Goal: Information Seeking & Learning: Learn about a topic

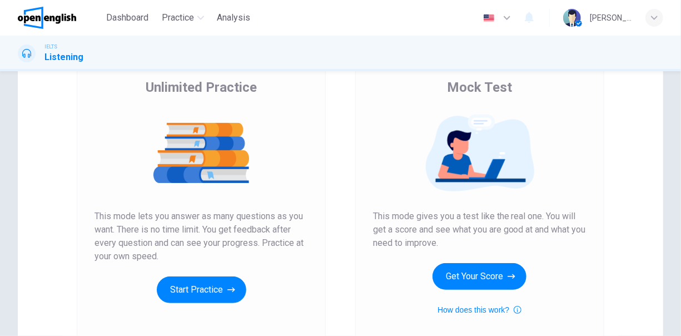
scroll to position [111, 0]
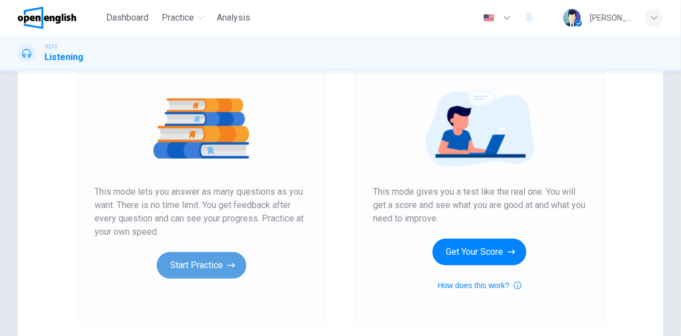
click at [205, 269] on button "Start Practice" at bounding box center [201, 265] width 89 height 27
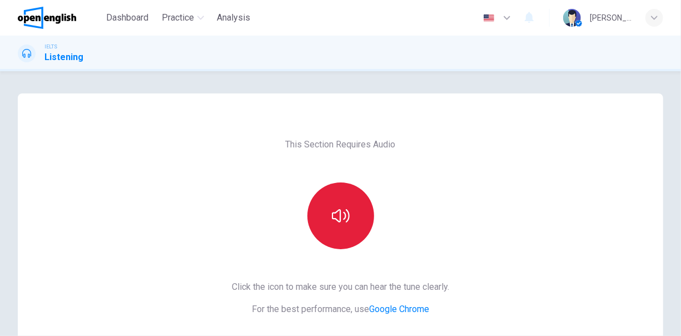
click at [332, 217] on icon "button" at bounding box center [341, 216] width 18 height 18
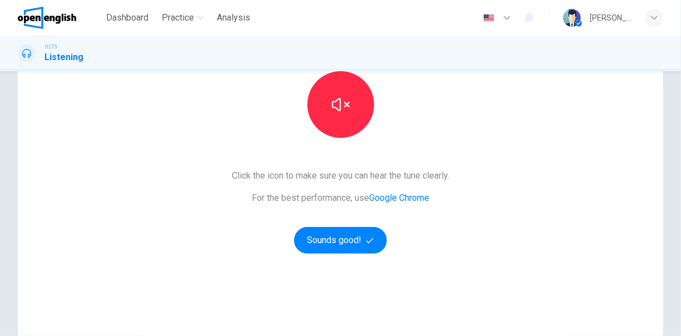
scroll to position [56, 0]
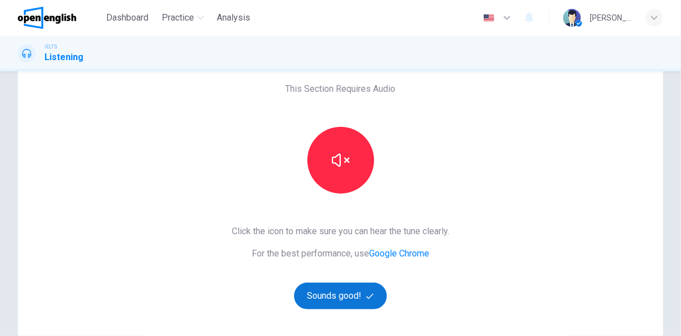
click at [341, 301] on button "Sounds good!" at bounding box center [340, 295] width 93 height 27
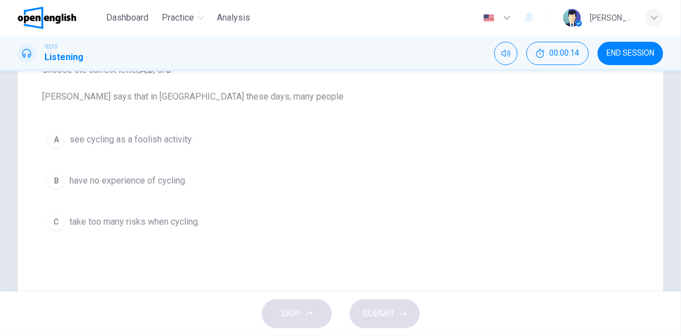
scroll to position [111, 0]
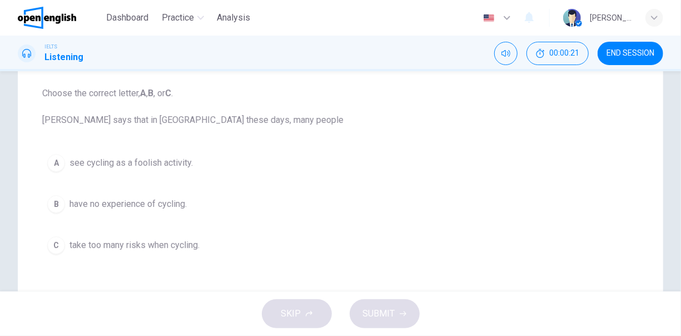
click at [88, 166] on span "see cycling as a foolish activity." at bounding box center [130, 162] width 123 height 13
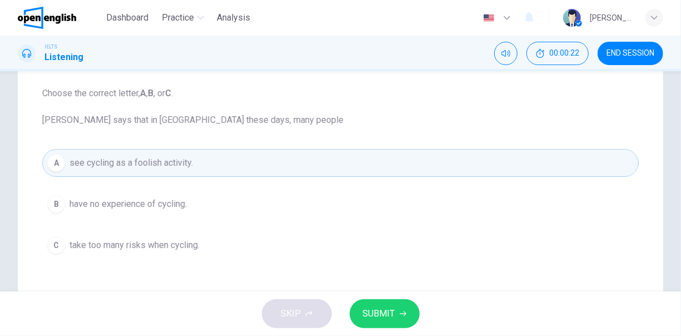
click at [394, 305] on button "SUBMIT" at bounding box center [384, 313] width 70 height 29
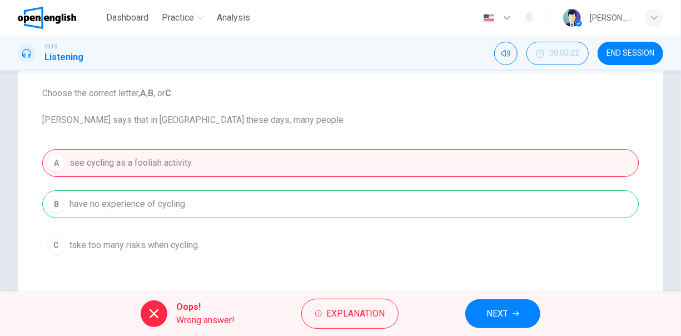
click at [107, 204] on div "A see cycling as a foolish activity. B have no experience of cycling. C take to…" at bounding box center [340, 204] width 596 height 110
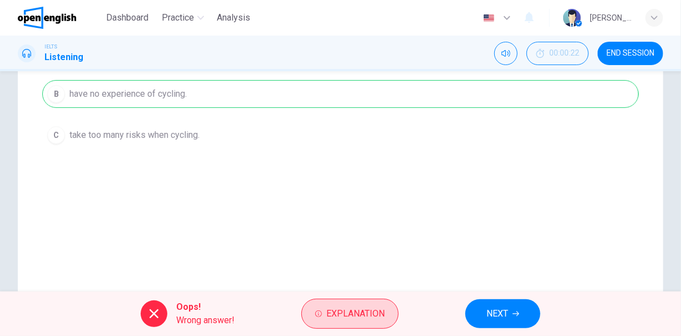
scroll to position [222, 0]
click at [356, 314] on span "Explanation" at bounding box center [355, 314] width 58 height 16
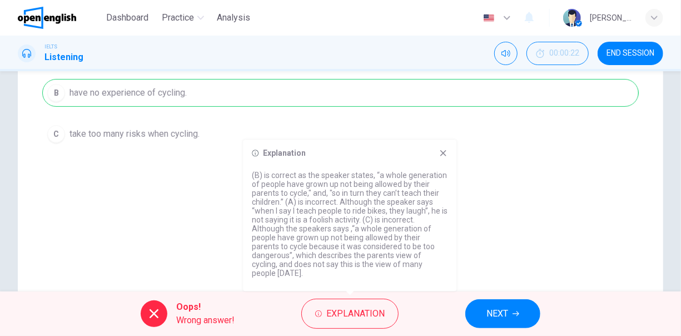
click at [444, 156] on icon at bounding box center [443, 153] width 6 height 6
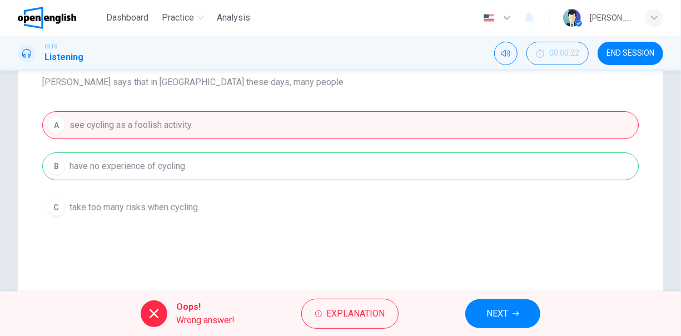
scroll to position [167, 0]
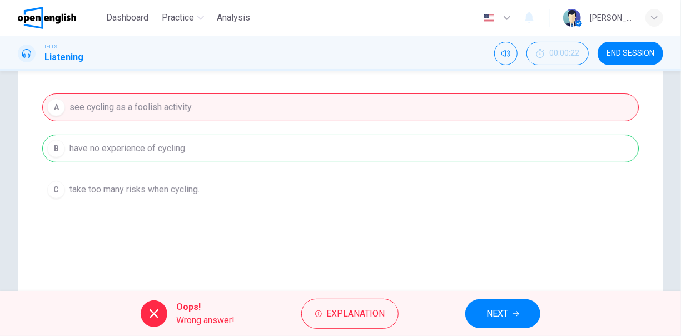
click at [502, 319] on span "NEXT" at bounding box center [497, 314] width 22 height 16
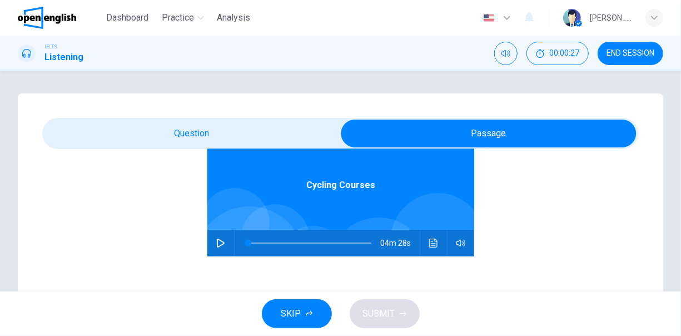
scroll to position [62, 0]
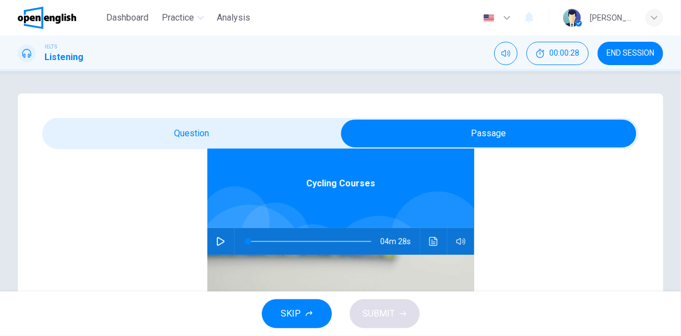
click at [216, 242] on icon "button" at bounding box center [220, 241] width 9 height 9
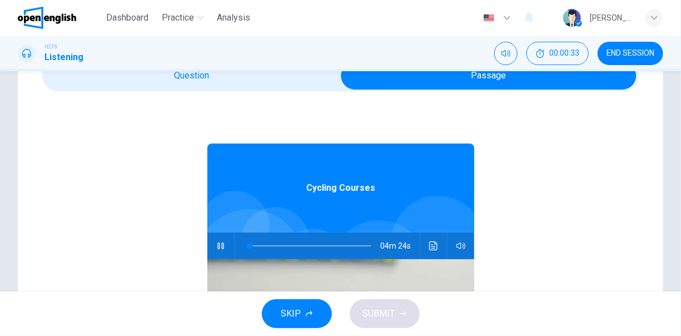
scroll to position [56, 0]
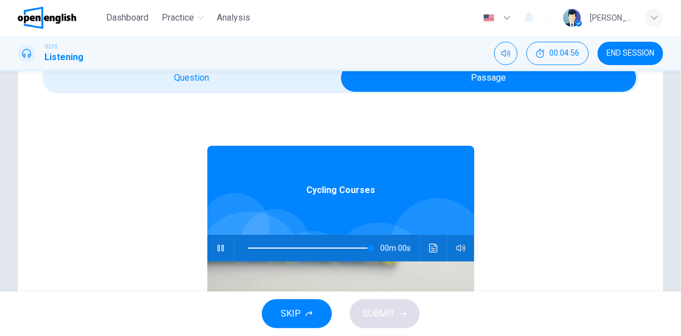
type input "*"
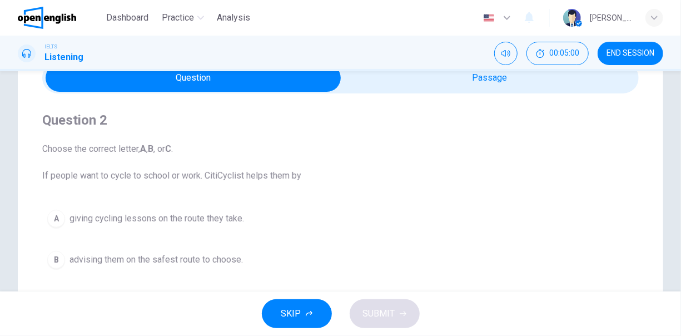
scroll to position [111, 0]
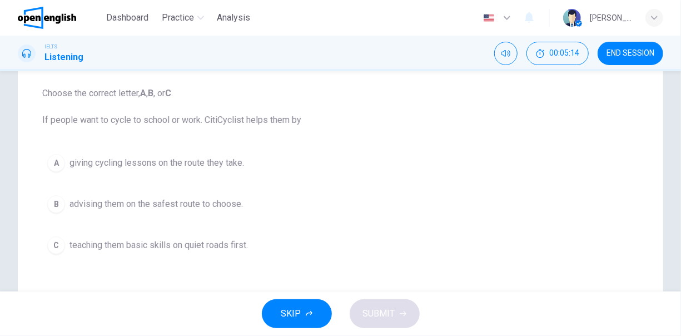
click at [157, 162] on span "giving cycling lessons on the route they take." at bounding box center [156, 162] width 174 height 13
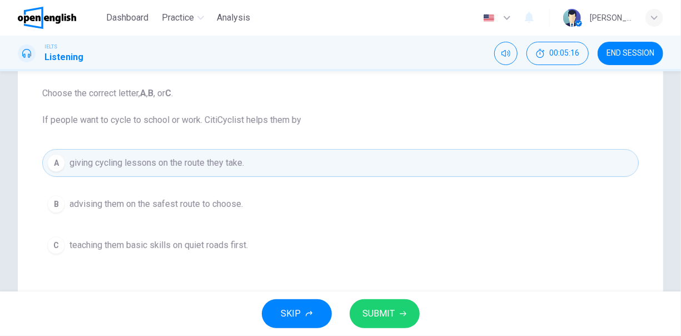
click at [367, 307] on span "SUBMIT" at bounding box center [379, 314] width 32 height 16
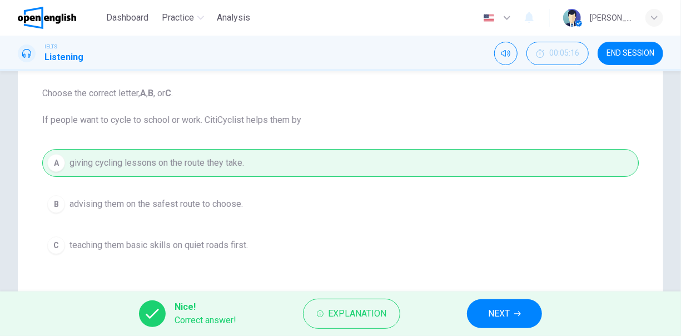
click at [498, 318] on span "NEXT" at bounding box center [499, 314] width 22 height 16
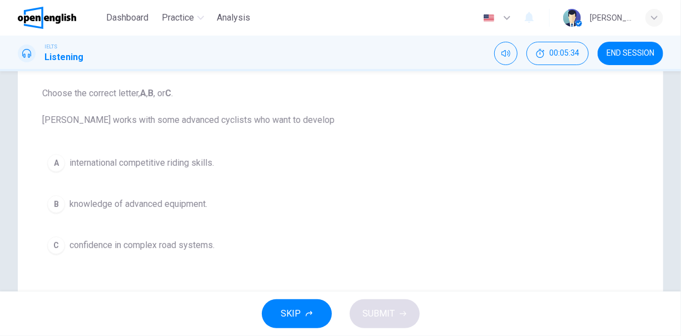
click at [129, 161] on span "international competitive riding skills." at bounding box center [141, 162] width 144 height 13
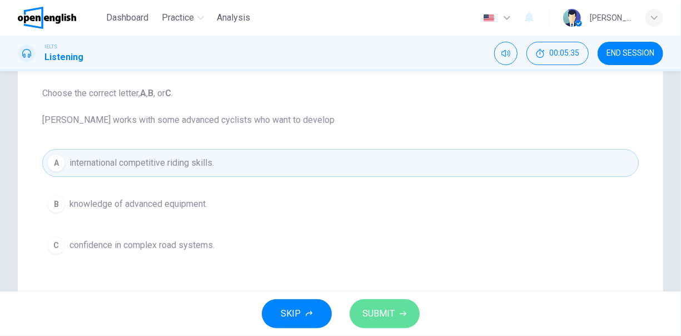
click at [388, 315] on span "SUBMIT" at bounding box center [379, 314] width 32 height 16
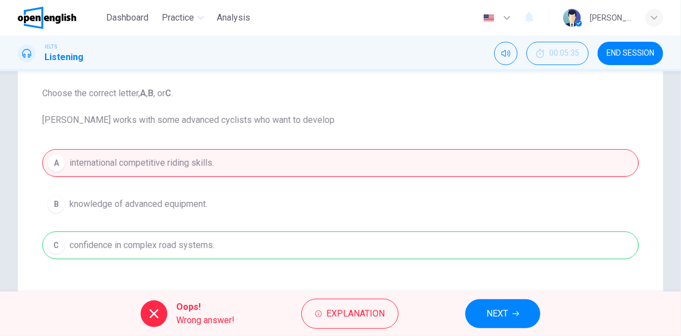
click at [496, 311] on span "NEXT" at bounding box center [497, 314] width 22 height 16
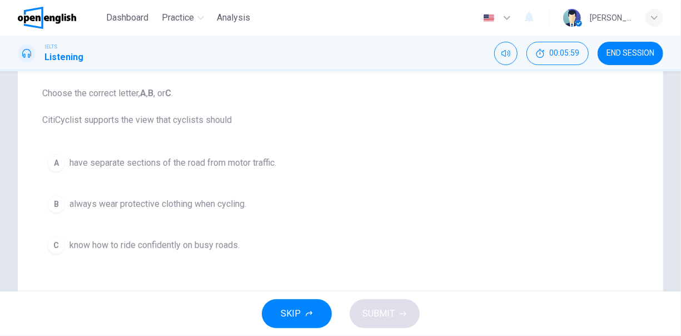
click at [155, 243] on span "know how to ride confidently on busy roads." at bounding box center [154, 244] width 170 height 13
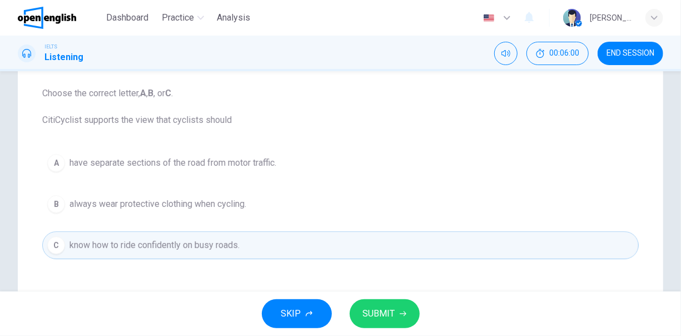
click at [392, 316] on span "SUBMIT" at bounding box center [379, 314] width 32 height 16
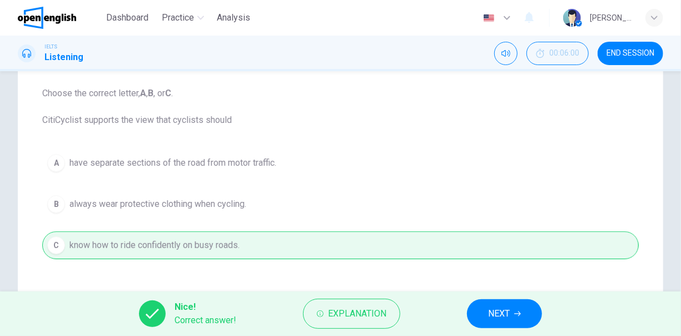
click at [487, 319] on button "NEXT" at bounding box center [504, 313] width 75 height 29
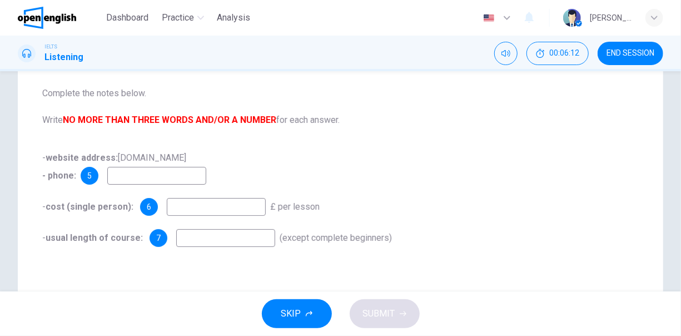
click at [193, 205] on input at bounding box center [216, 207] width 99 height 18
click at [303, 314] on button "SKIP" at bounding box center [297, 313] width 70 height 29
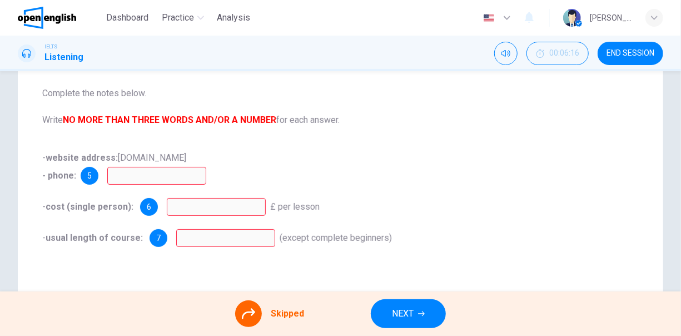
click at [431, 307] on button "NEXT" at bounding box center [408, 313] width 75 height 29
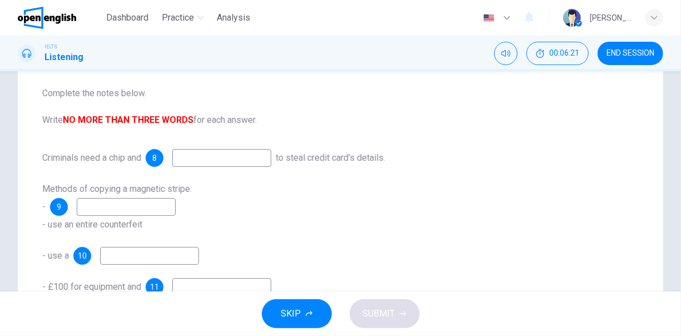
click at [154, 158] on div "8" at bounding box center [155, 158] width 18 height 18
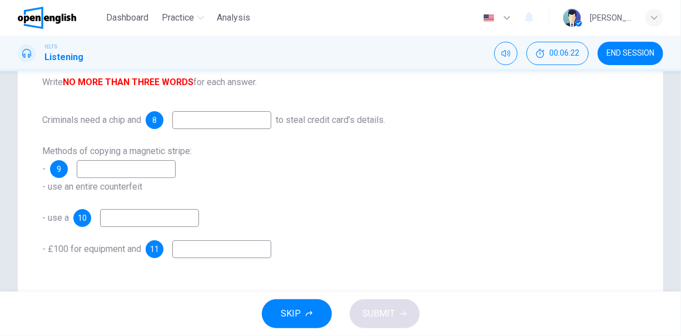
scroll to position [167, 0]
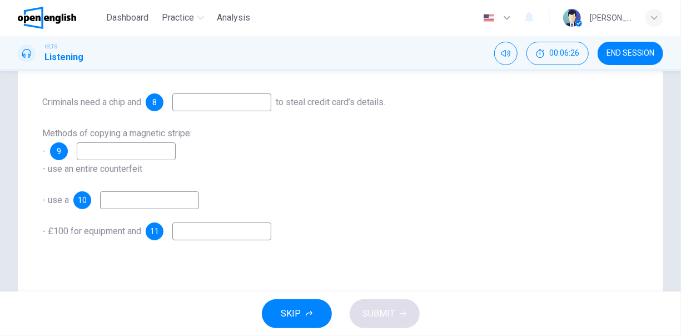
click at [315, 312] on button "SKIP" at bounding box center [297, 313] width 70 height 29
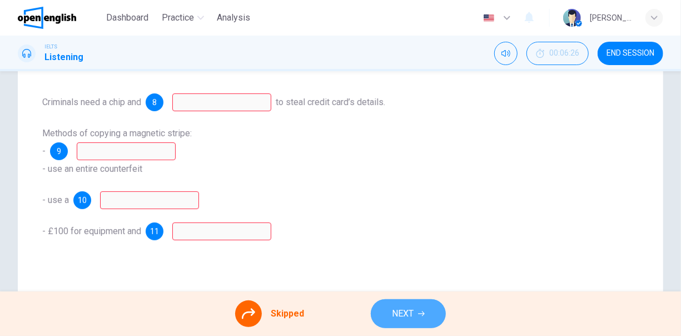
click at [402, 320] on span "NEXT" at bounding box center [403, 314] width 22 height 16
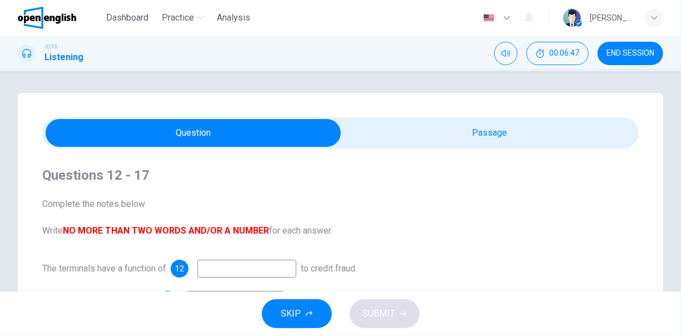
scroll to position [0, 0]
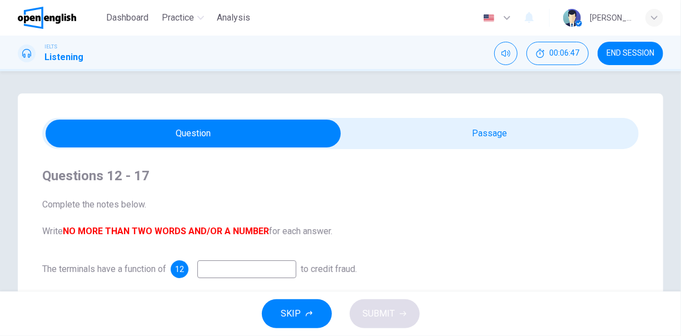
click at [629, 53] on span "END SESSION" at bounding box center [630, 53] width 48 height 9
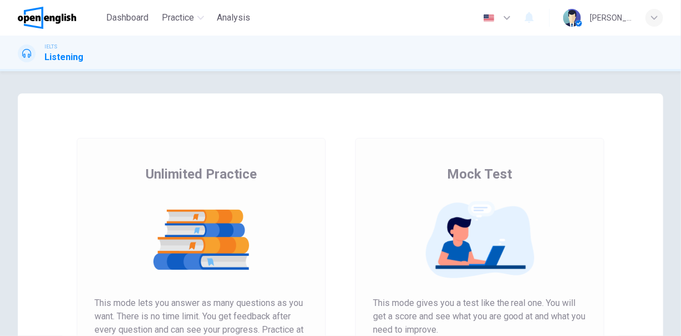
scroll to position [111, 0]
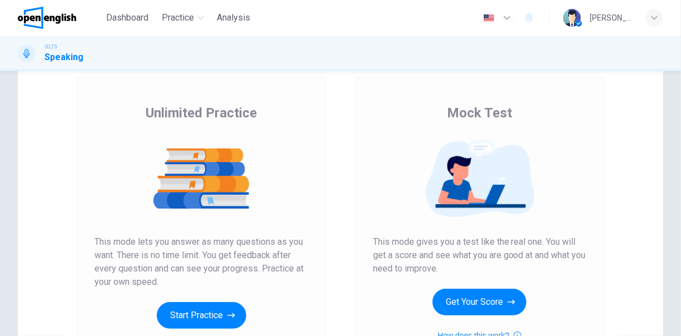
scroll to position [111, 0]
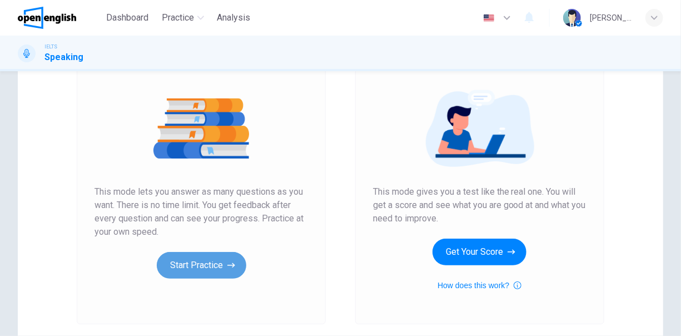
click at [196, 262] on button "Start Practice" at bounding box center [201, 265] width 89 height 27
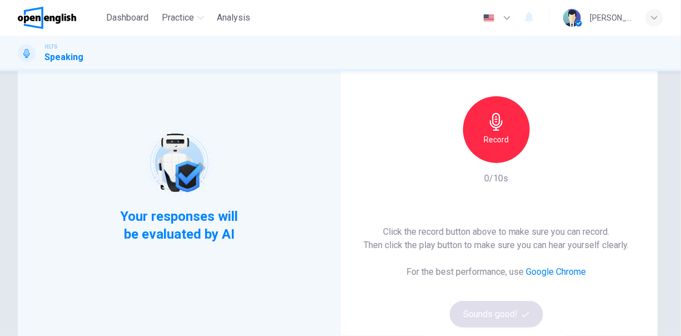
scroll to position [56, 0]
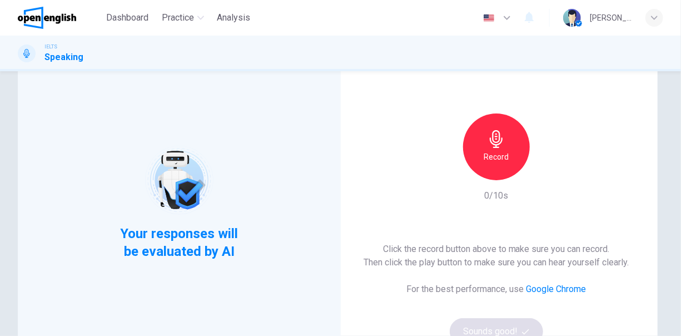
click at [491, 147] on icon "button" at bounding box center [495, 139] width 13 height 18
click at [544, 174] on icon "button" at bounding box center [547, 171] width 11 height 11
click at [504, 325] on button "Sounds good!" at bounding box center [495, 331] width 93 height 27
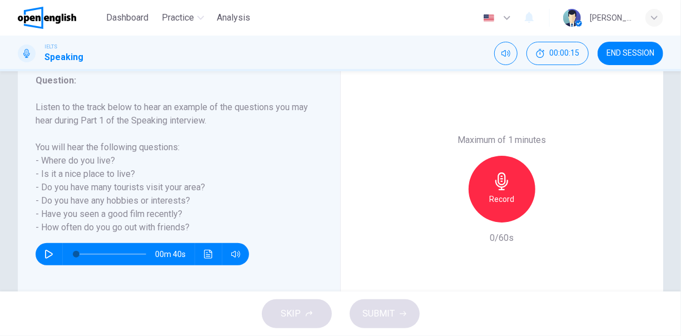
scroll to position [155, 0]
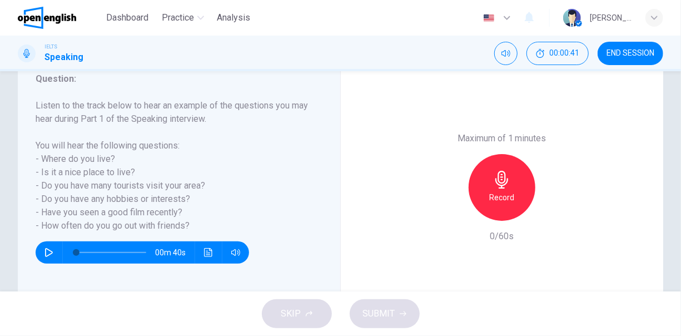
click at [51, 252] on icon "button" at bounding box center [48, 252] width 9 height 9
click at [48, 257] on button "button" at bounding box center [49, 252] width 18 height 22
click at [47, 253] on icon "button" at bounding box center [48, 252] width 9 height 9
click at [493, 187] on icon "button" at bounding box center [502, 180] width 18 height 18
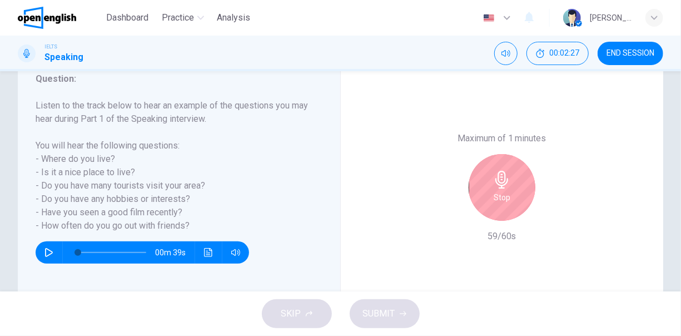
click at [498, 193] on h6 "Stop" at bounding box center [501, 197] width 17 height 13
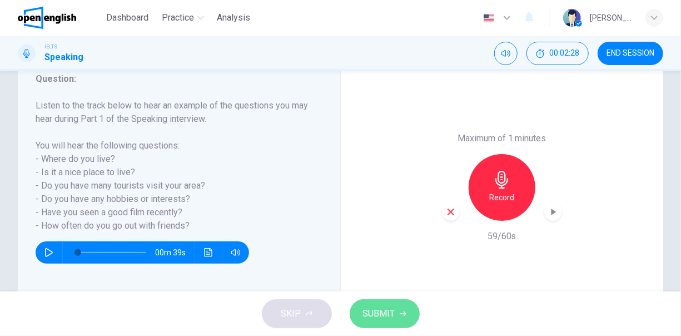
click at [392, 318] on span "SUBMIT" at bounding box center [379, 314] width 32 height 16
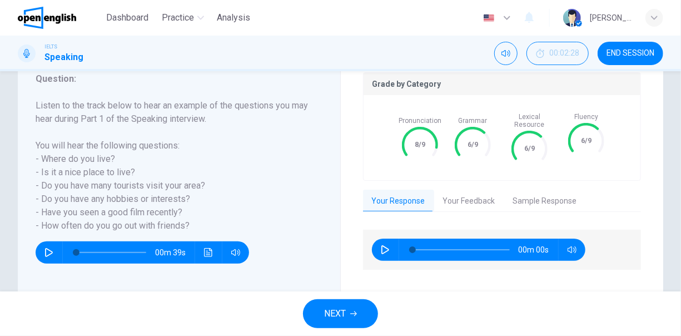
type input "*"
click at [458, 194] on button "Your Feedback" at bounding box center [469, 200] width 70 height 23
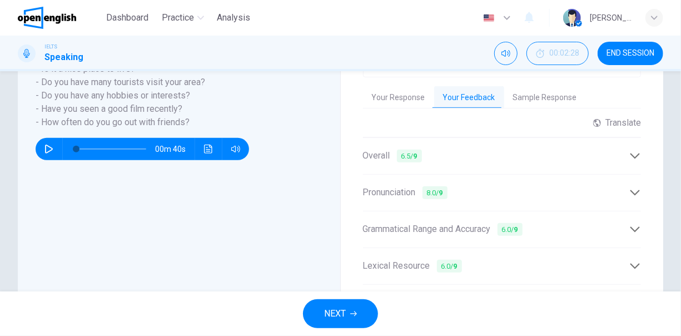
scroll to position [266, 0]
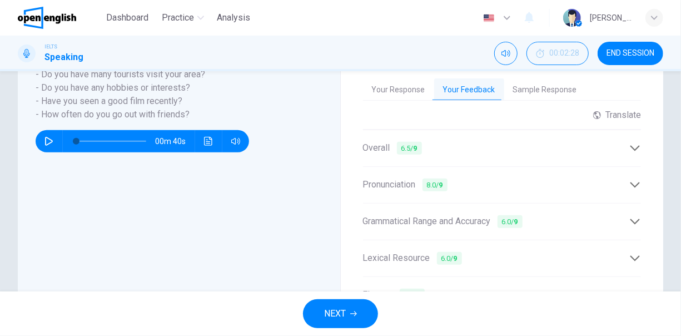
click at [629, 142] on icon at bounding box center [635, 148] width 12 height 12
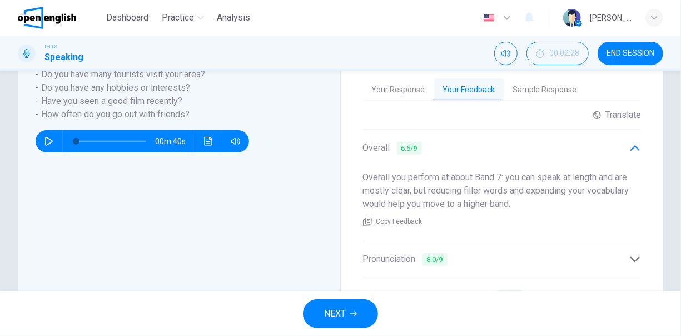
click at [629, 142] on icon at bounding box center [635, 148] width 12 height 12
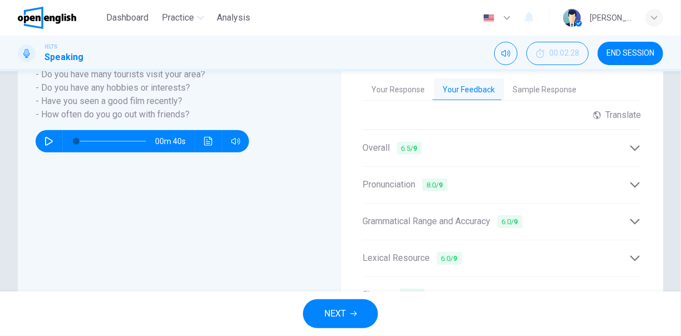
click at [631, 182] on icon at bounding box center [634, 185] width 9 height 6
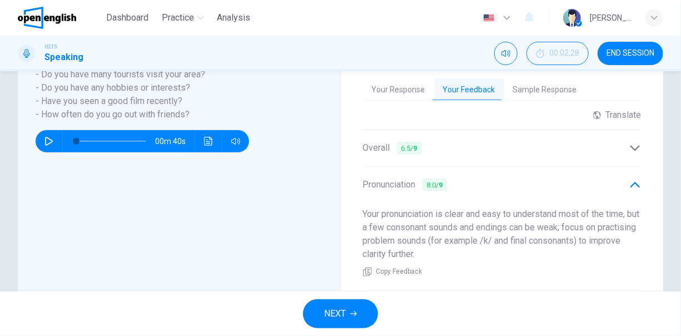
click at [631, 179] on icon at bounding box center [635, 185] width 12 height 12
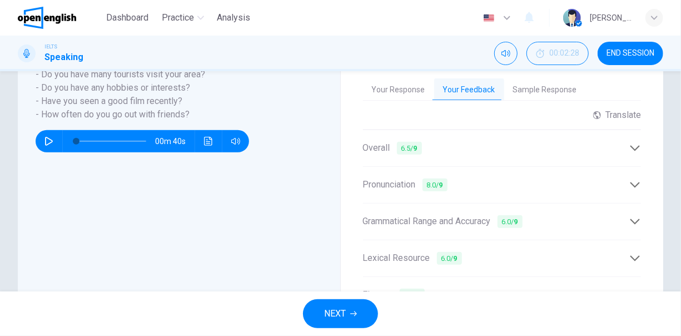
click at [631, 208] on div "Grammatical Range and Accuracy 6.0 / 9" at bounding box center [502, 221] width 278 height 27
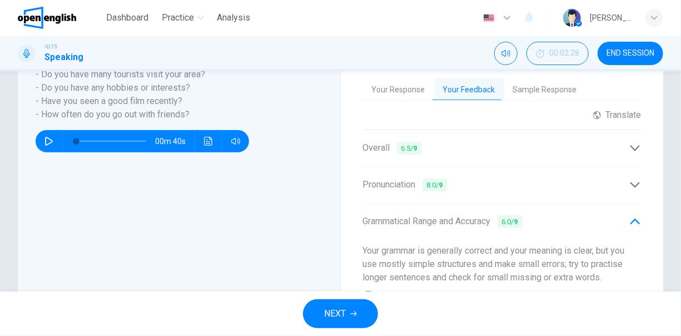
click at [631, 208] on div "Grammatical Range and Accuracy 6.0 / 9" at bounding box center [502, 221] width 278 height 27
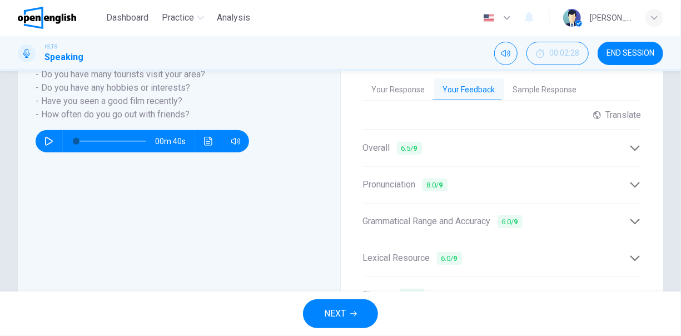
click at [629, 144] on icon at bounding box center [635, 148] width 12 height 12
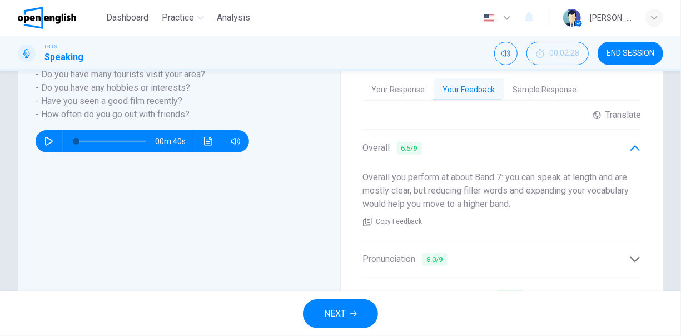
click at [629, 144] on icon at bounding box center [635, 148] width 12 height 12
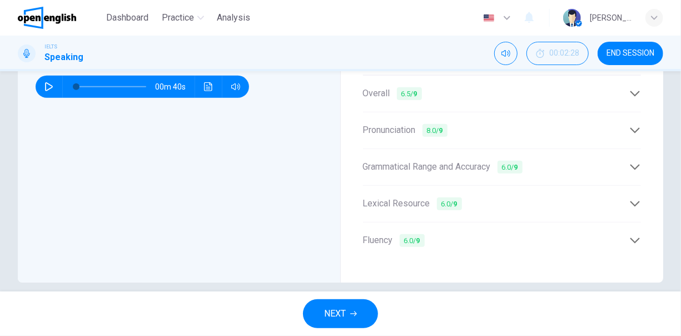
scroll to position [325, 0]
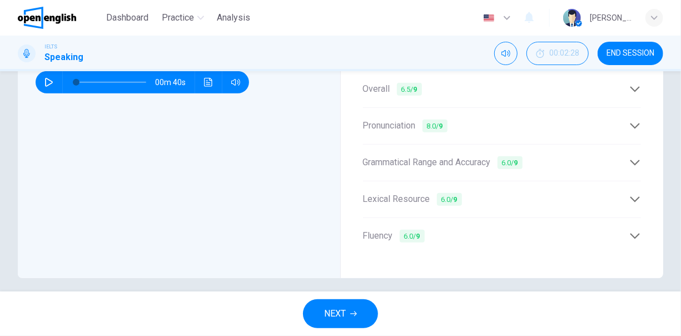
click at [630, 196] on icon at bounding box center [634, 199] width 9 height 6
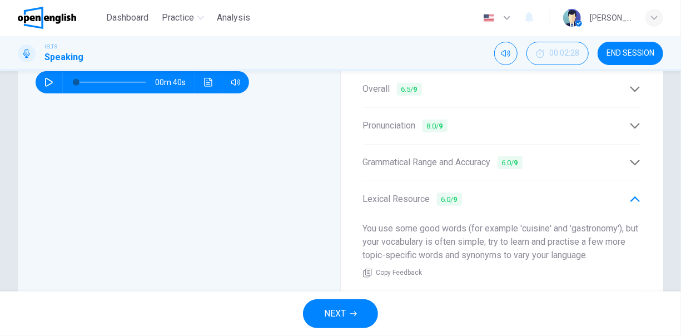
click at [629, 193] on icon at bounding box center [635, 199] width 12 height 12
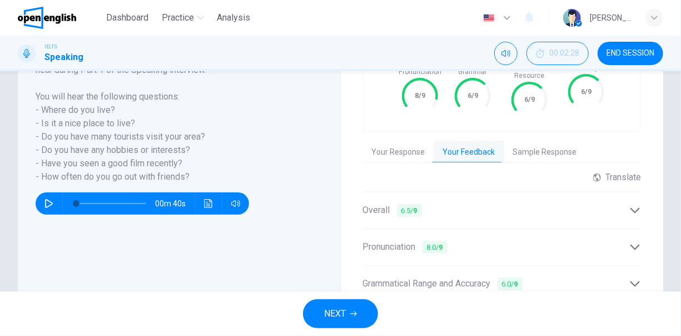
scroll to position [158, 0]
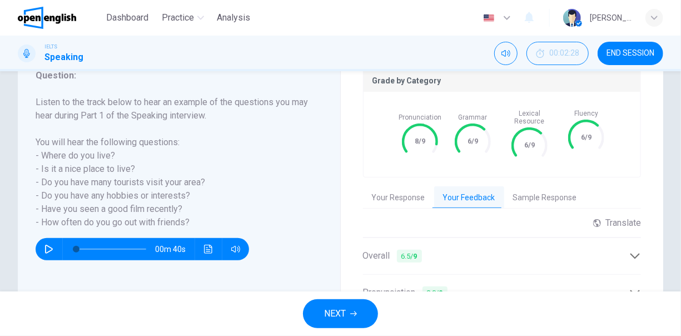
click at [366, 319] on button "NEXT" at bounding box center [340, 313] width 75 height 29
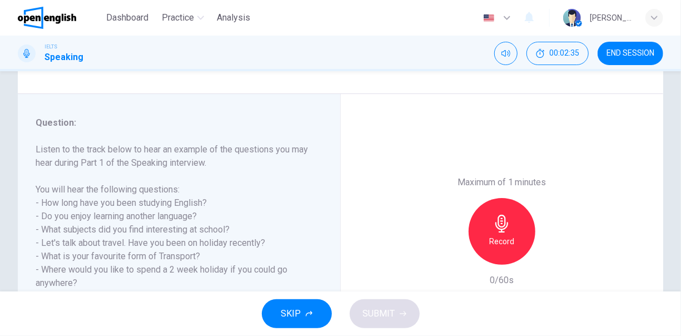
scroll to position [167, 0]
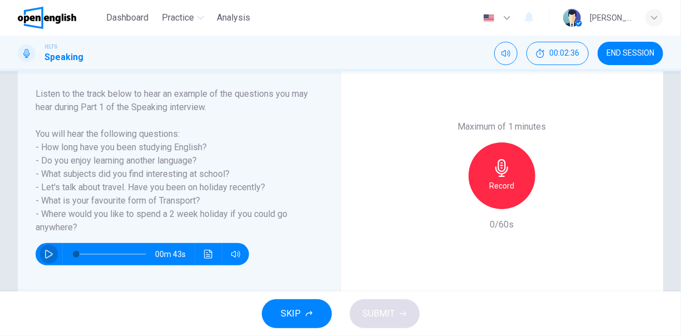
click at [51, 254] on icon "button" at bounding box center [49, 253] width 8 height 9
click at [51, 253] on icon "button" at bounding box center [48, 253] width 9 height 9
click at [495, 177] on div "Record" at bounding box center [501, 175] width 67 height 67
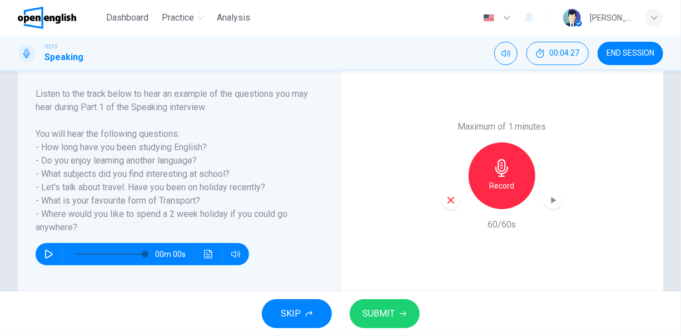
click at [381, 316] on span "SUBMIT" at bounding box center [379, 314] width 32 height 16
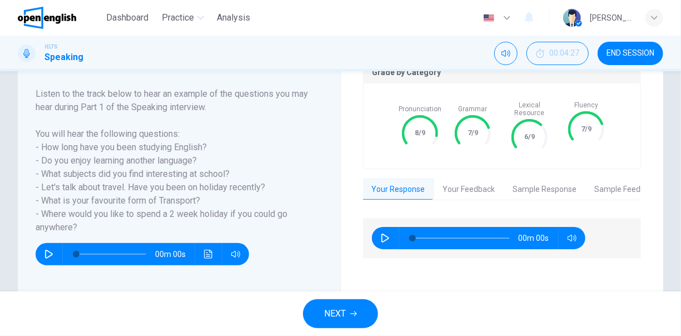
type input "*"
click at [463, 182] on button "Your Feedback" at bounding box center [469, 189] width 70 height 23
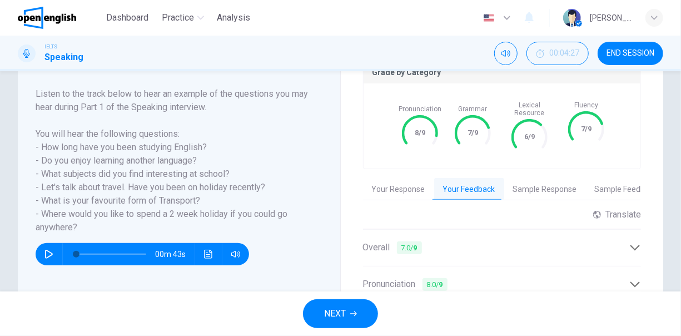
click at [446, 241] on div "Overall 7.0 / 9" at bounding box center [496, 248] width 267 height 14
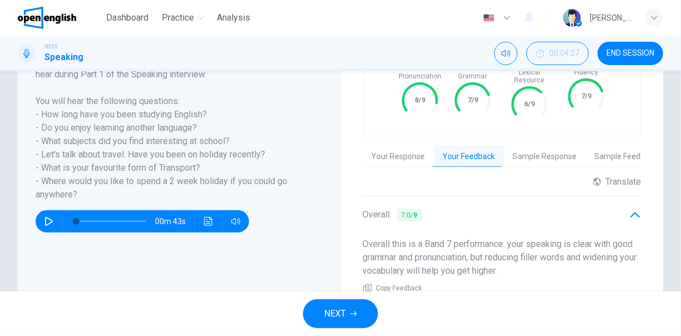
scroll to position [222, 0]
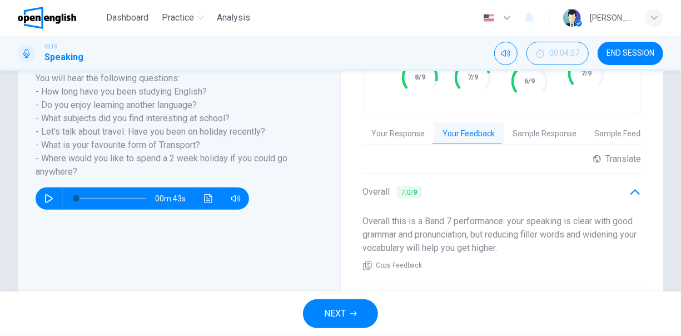
click at [463, 188] on div "Overall 7.0 / 9" at bounding box center [496, 192] width 267 height 14
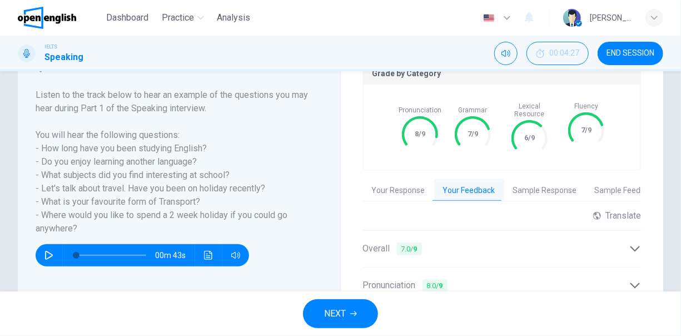
scroll to position [111, 0]
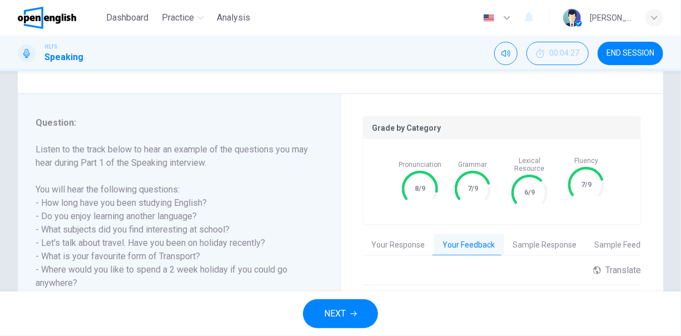
click at [540, 237] on button "Sample Response" at bounding box center [545, 244] width 82 height 23
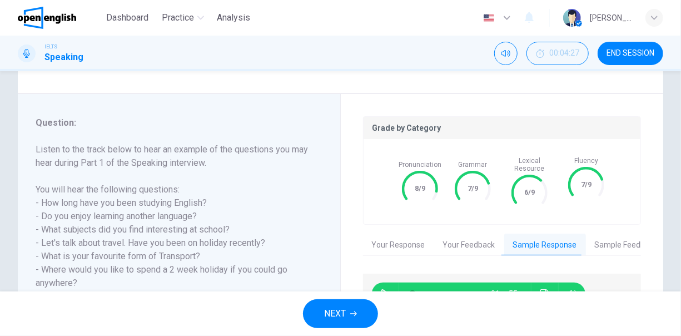
scroll to position [211, 0]
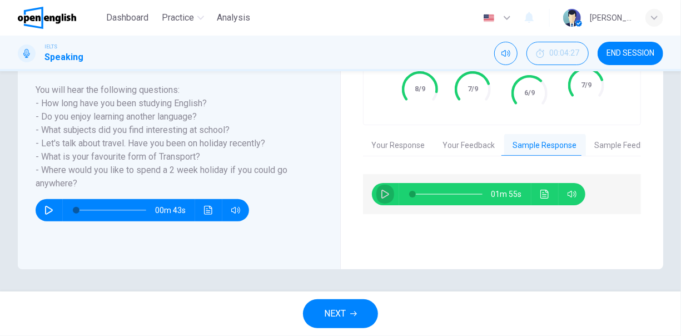
click at [386, 189] on icon "button" at bounding box center [385, 193] width 9 height 9
type input "*"
click at [608, 134] on button "Sample Feedback" at bounding box center [626, 145] width 81 height 23
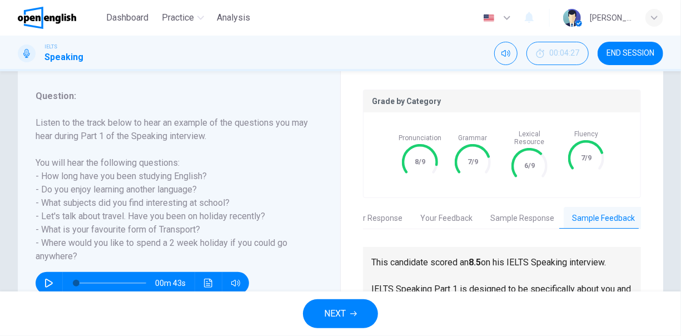
scroll to position [155, 0]
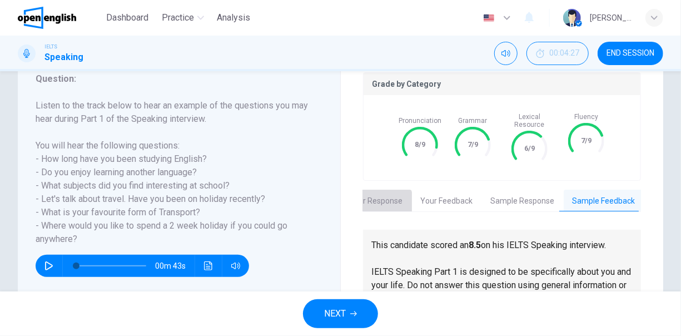
click at [373, 194] on button "Your Response" at bounding box center [376, 200] width 71 height 23
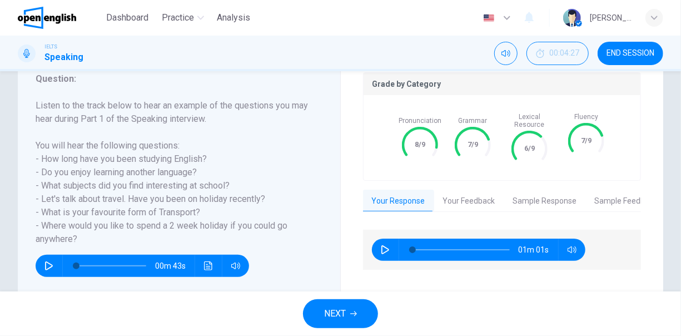
scroll to position [211, 0]
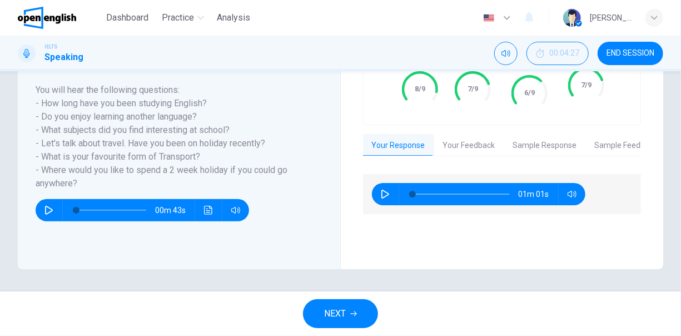
click at [359, 318] on button "NEXT" at bounding box center [340, 313] width 75 height 29
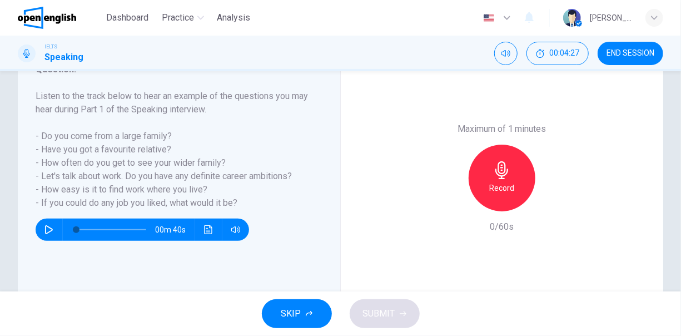
scroll to position [167, 0]
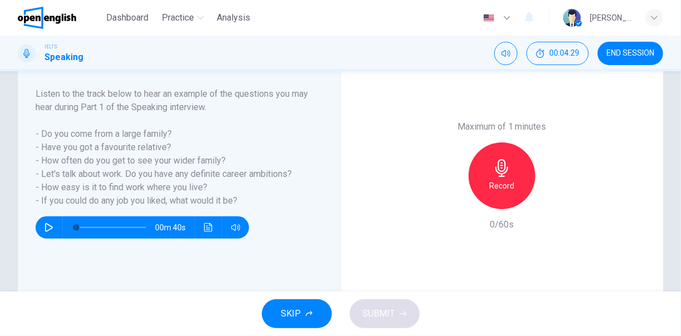
click at [51, 226] on icon "button" at bounding box center [49, 227] width 8 height 9
type input "*"
click at [493, 178] on div "Record" at bounding box center [501, 175] width 67 height 67
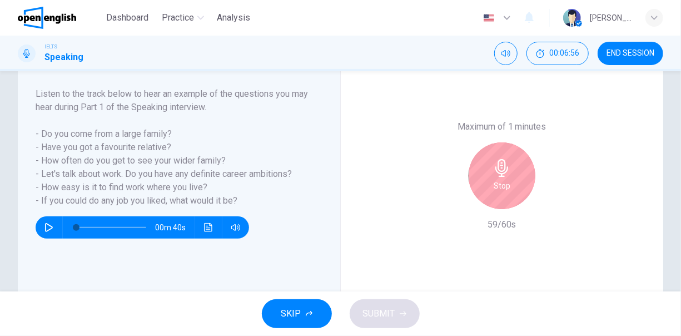
click at [503, 174] on icon "button" at bounding box center [502, 168] width 18 height 18
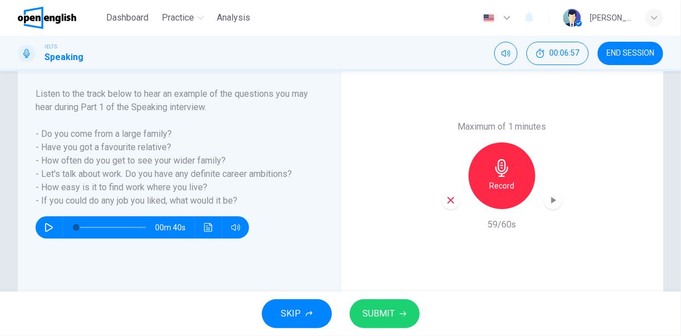
click at [377, 304] on button "SUBMIT" at bounding box center [384, 313] width 70 height 29
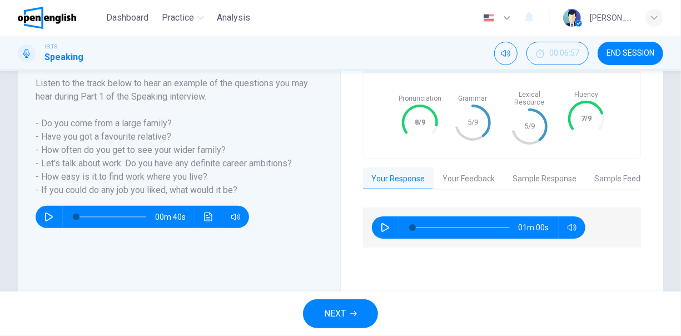
scroll to position [155, 0]
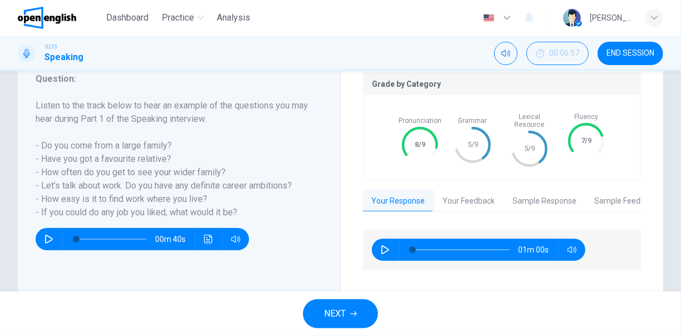
click at [467, 197] on button "Your Feedback" at bounding box center [469, 200] width 70 height 23
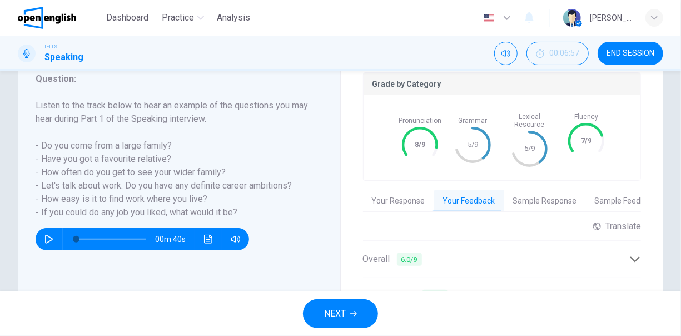
click at [475, 241] on div "Overall 6.0 / 9 Overall this response is at Band 6: you are clear and can speak…" at bounding box center [502, 259] width 278 height 37
click at [476, 252] on div "Overall 6.0 / 9" at bounding box center [496, 259] width 267 height 14
click at [532, 141] on icon at bounding box center [529, 148] width 33 height 33
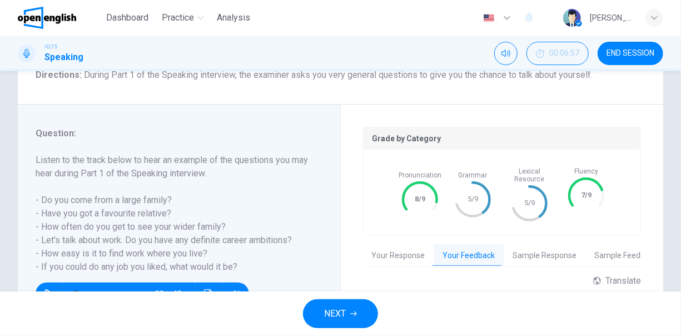
scroll to position [99, 0]
click at [544, 245] on button "Sample Response" at bounding box center [545, 256] width 82 height 23
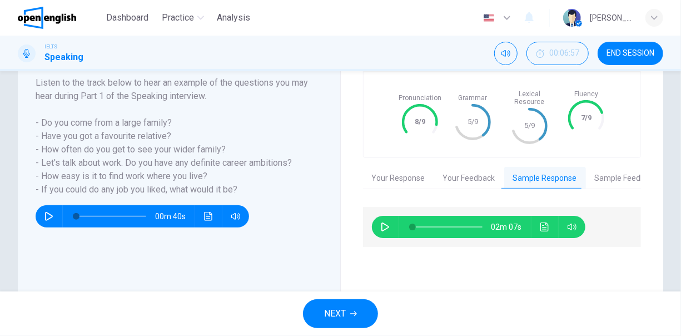
scroll to position [211, 0]
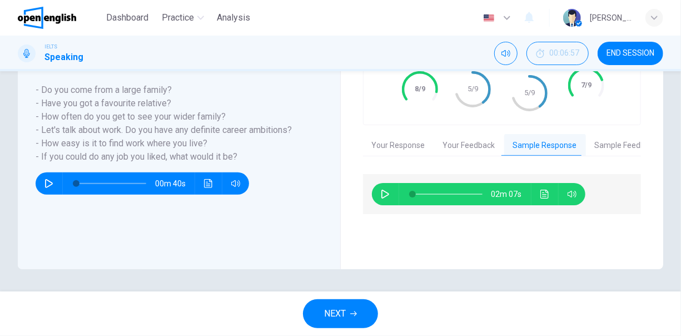
click at [381, 189] on icon "button" at bounding box center [385, 193] width 9 height 9
click at [383, 189] on icon "button" at bounding box center [385, 193] width 9 height 9
click at [387, 185] on button "button" at bounding box center [385, 194] width 18 height 22
type input "**"
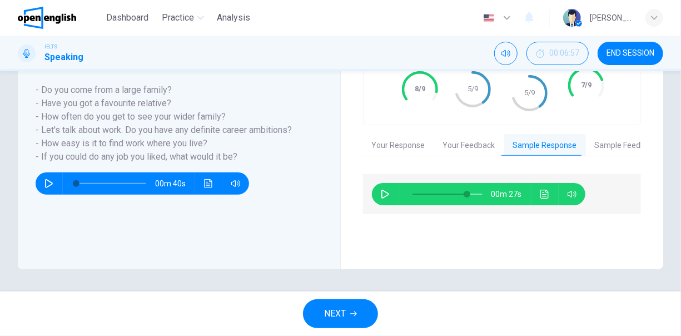
click at [601, 138] on button "Sample Feedback" at bounding box center [626, 145] width 81 height 23
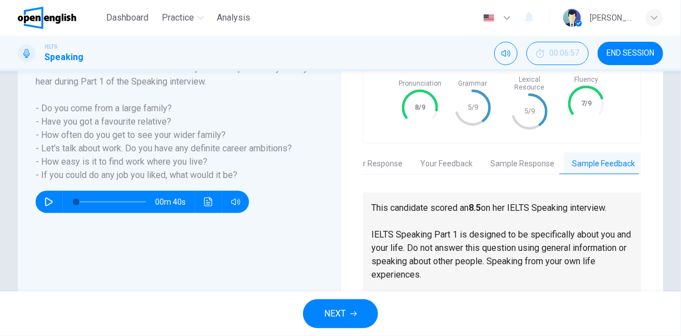
scroll to position [0, 0]
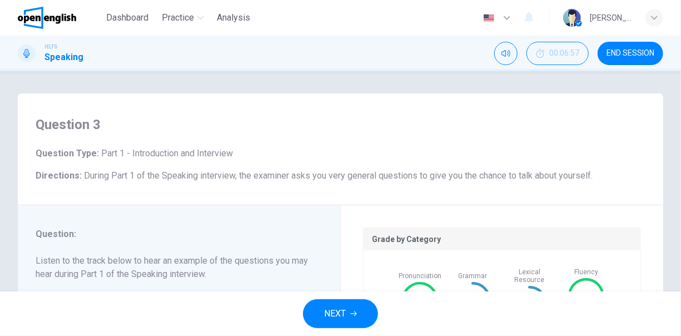
click at [336, 308] on span "NEXT" at bounding box center [335, 314] width 22 height 16
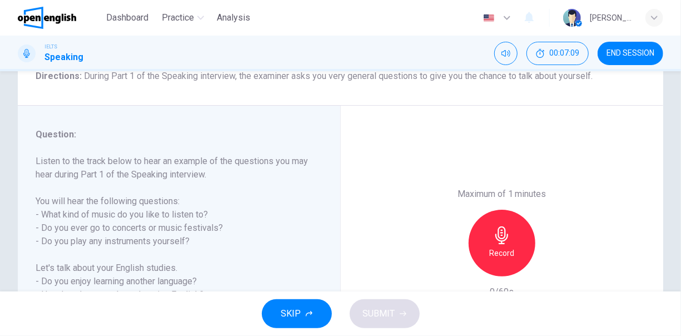
scroll to position [155, 0]
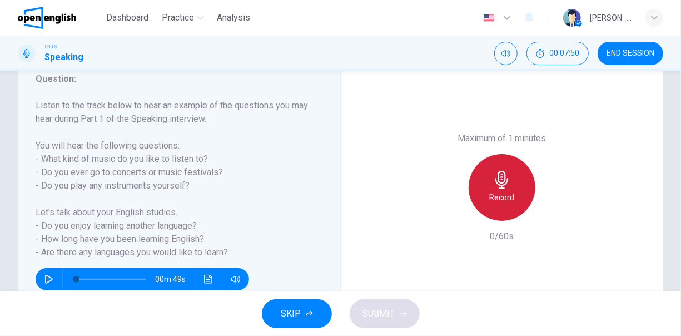
click at [493, 188] on div "Record" at bounding box center [501, 187] width 67 height 67
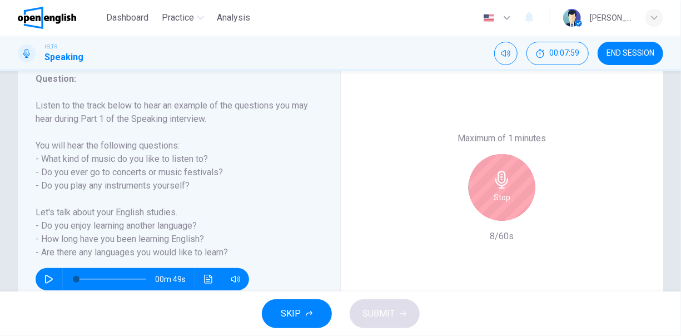
click at [493, 188] on div "Stop" at bounding box center [501, 187] width 67 height 67
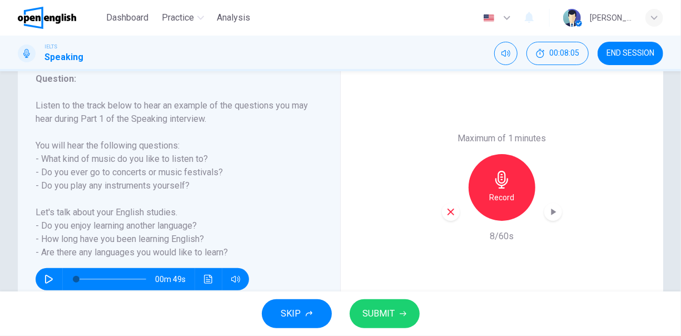
click at [512, 187] on div "Record" at bounding box center [501, 187] width 67 height 67
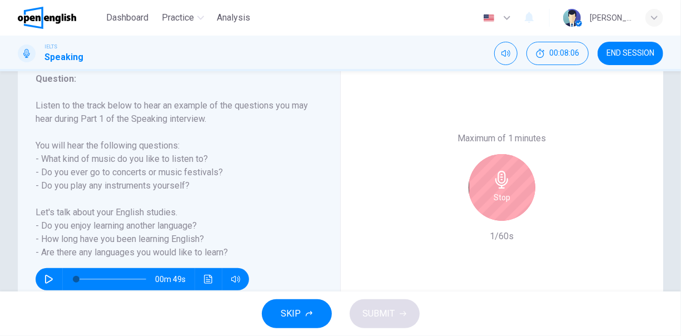
click at [504, 188] on div "Stop" at bounding box center [501, 187] width 67 height 67
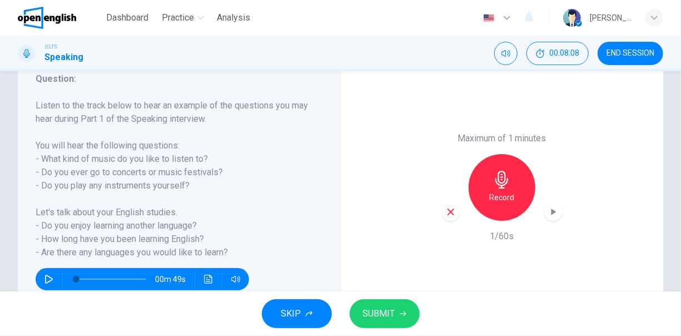
click at [504, 188] on div "Record" at bounding box center [501, 187] width 67 height 67
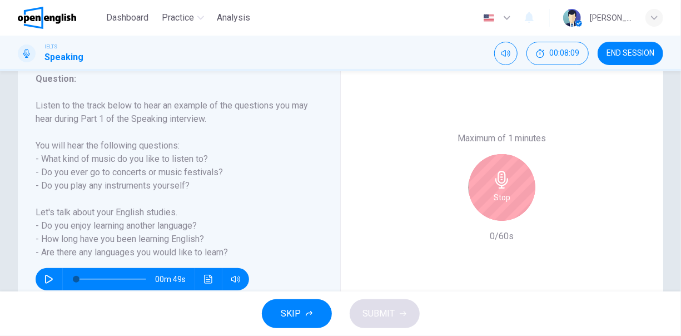
click at [504, 188] on div "Stop" at bounding box center [501, 187] width 67 height 67
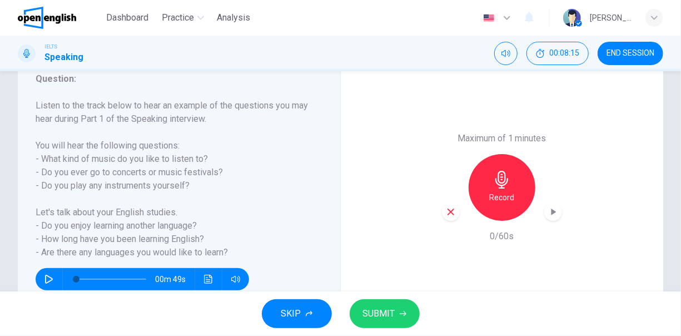
click at [506, 193] on h6 "Record" at bounding box center [501, 197] width 25 height 13
click at [384, 311] on span "SUBMIT" at bounding box center [379, 314] width 32 height 16
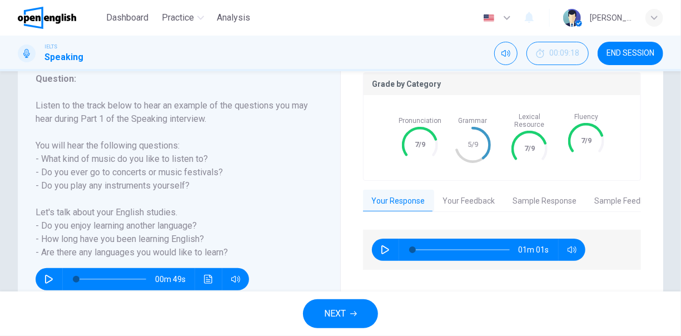
click at [442, 191] on button "Your Feedback" at bounding box center [469, 200] width 70 height 23
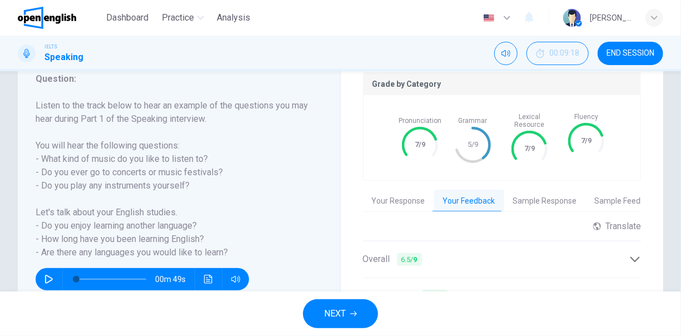
click at [466, 252] on div "Overall 6.5 / 9" at bounding box center [496, 259] width 267 height 14
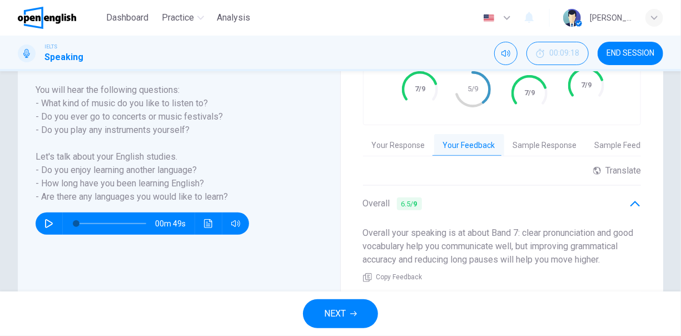
click at [477, 197] on div "Overall 6.5 / 9" at bounding box center [496, 204] width 267 height 14
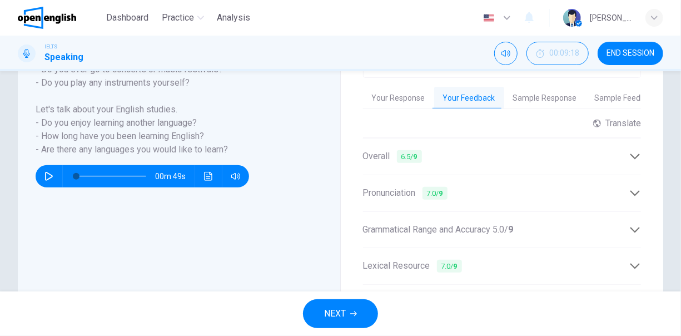
scroll to position [322, 0]
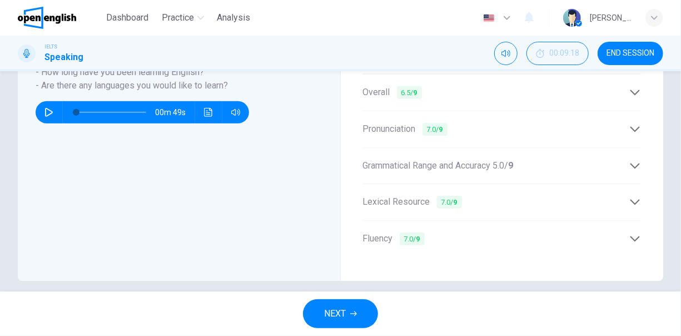
click at [559, 159] on div "Grammatical Range and Accuracy 5.0 / 9" at bounding box center [496, 165] width 267 height 13
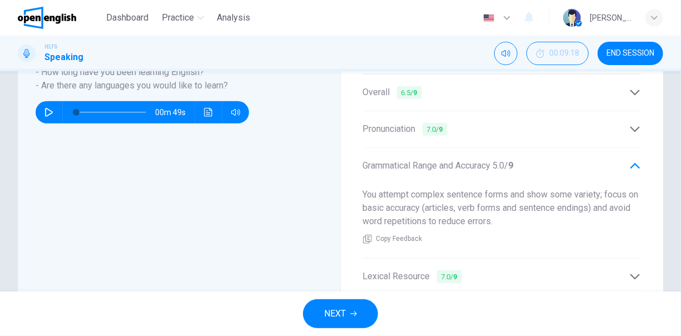
click at [559, 159] on div "Grammatical Range and Accuracy 5.0 / 9" at bounding box center [496, 165] width 267 height 13
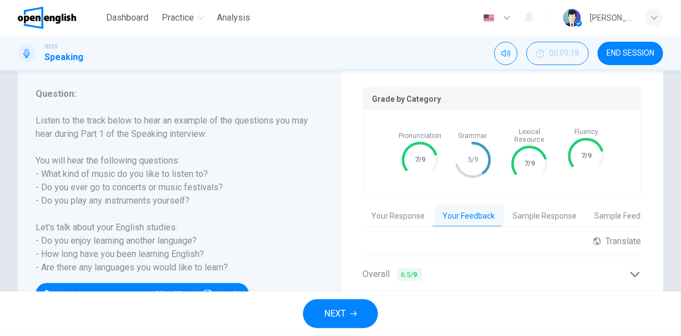
scroll to position [222, 0]
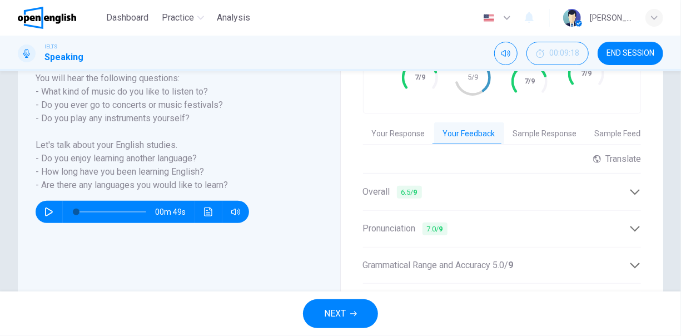
click at [337, 308] on span "NEXT" at bounding box center [335, 314] width 22 height 16
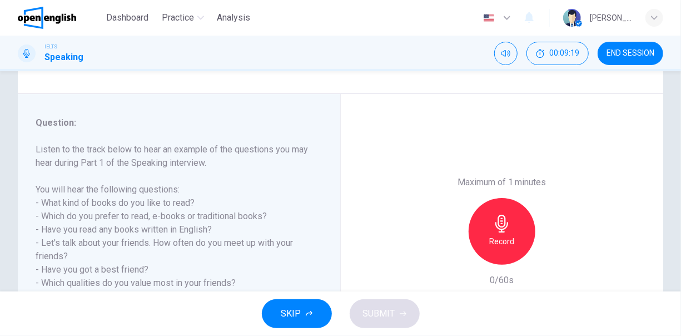
scroll to position [167, 0]
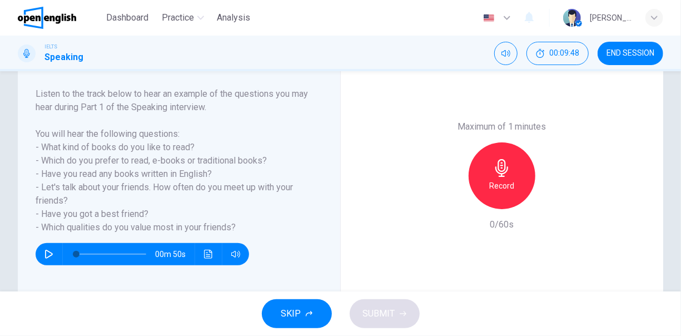
click at [488, 178] on div "Record" at bounding box center [501, 175] width 67 height 67
click at [377, 312] on span "SUBMIT" at bounding box center [379, 314] width 32 height 16
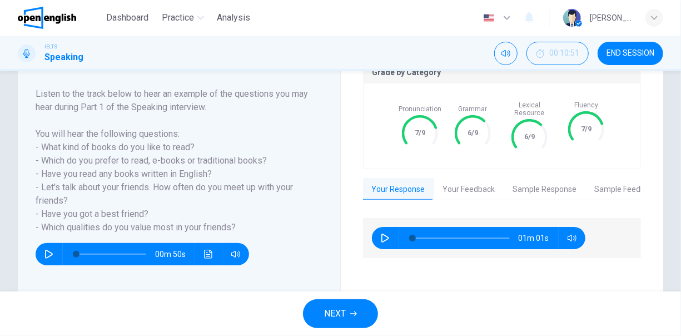
click at [459, 183] on button "Your Feedback" at bounding box center [469, 189] width 70 height 23
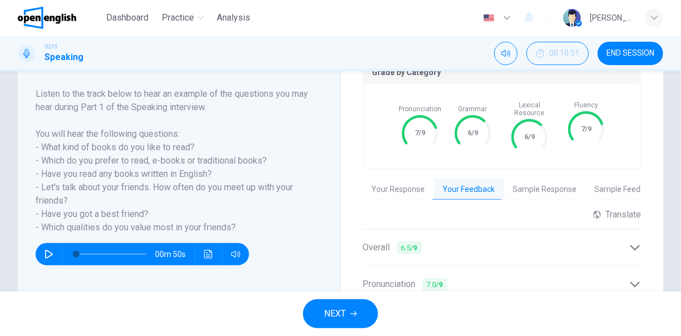
click at [474, 241] on div "Overall 6.5 / 9" at bounding box center [496, 248] width 267 height 14
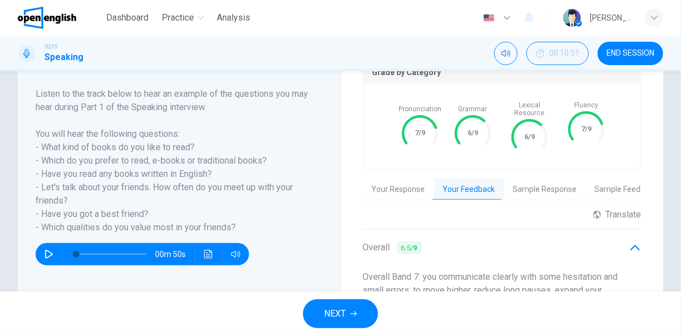
scroll to position [222, 0]
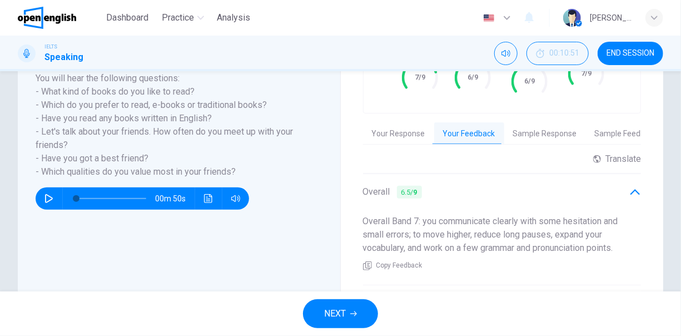
click at [474, 190] on div "Overall 6.5 / 9" at bounding box center [496, 192] width 267 height 14
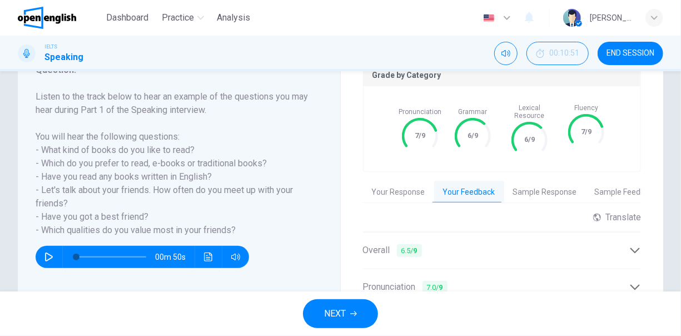
scroll to position [103, 0]
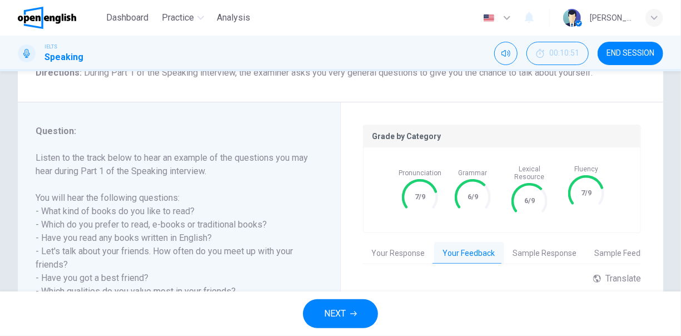
click at [622, 242] on button "Sample Feedback" at bounding box center [626, 253] width 81 height 23
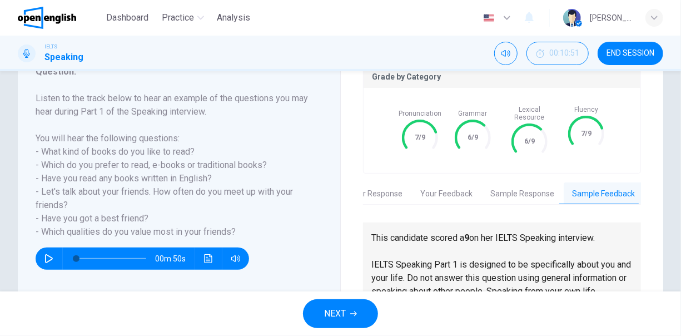
scroll to position [158, 0]
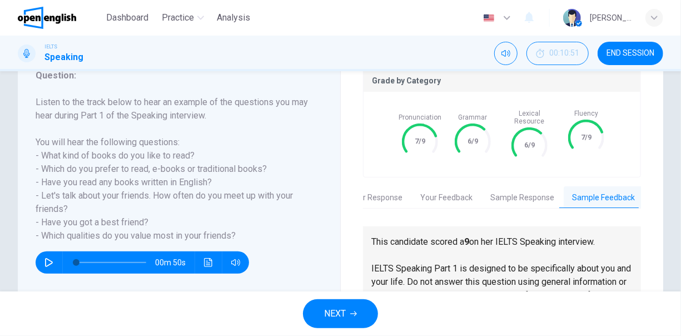
click at [527, 192] on button "Sample Response" at bounding box center [523, 197] width 82 height 23
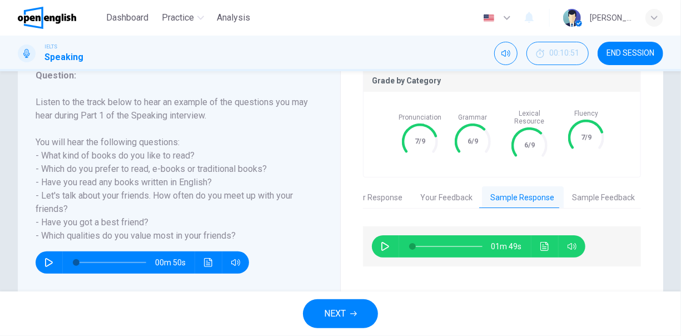
click at [385, 242] on icon "button" at bounding box center [385, 246] width 9 height 9
click at [458, 266] on div "01m 31s" at bounding box center [502, 267] width 278 height 82
type input "*"
